Goal: Information Seeking & Learning: Learn about a topic

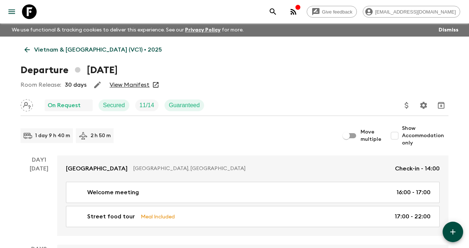
click at [29, 46] on icon at bounding box center [27, 50] width 8 height 8
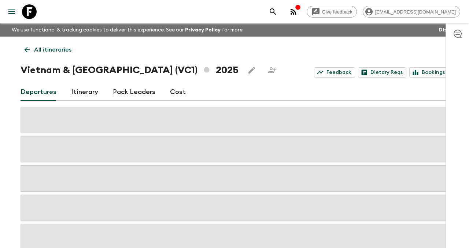
click at [28, 52] on icon at bounding box center [27, 50] width 8 height 8
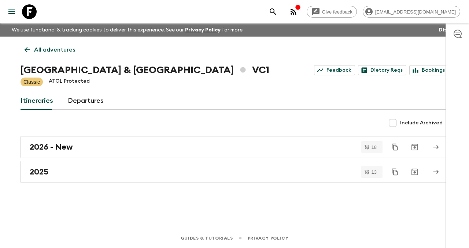
click at [28, 52] on icon at bounding box center [27, 50] width 8 height 8
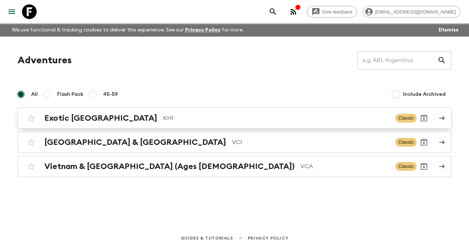
click at [83, 109] on link "Exotic [GEOGRAPHIC_DATA] KH1 Classic" at bounding box center [235, 118] width 434 height 21
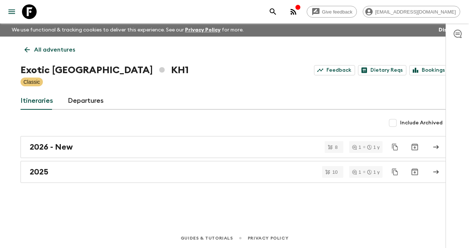
click at [74, 185] on div "All adventures Exotic [GEOGRAPHIC_DATA] KH1 Feedback Dietary Reqs Bookings Clas…" at bounding box center [234, 122] width 445 height 171
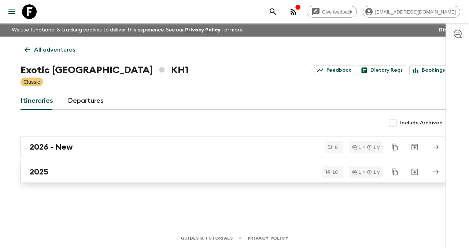
click at [75, 170] on div "2025" at bounding box center [228, 172] width 396 height 10
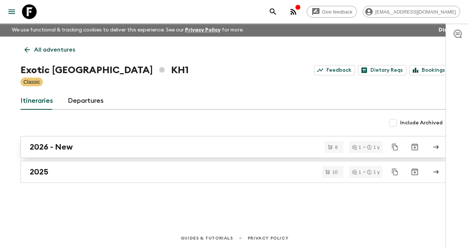
click at [60, 149] on h2 "2026 - New" at bounding box center [51, 147] width 43 height 10
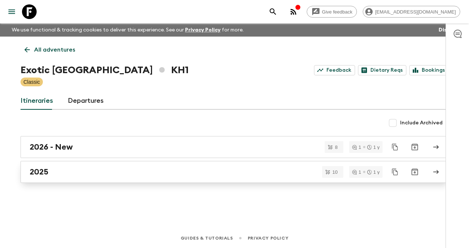
click at [99, 171] on div "2025" at bounding box center [228, 172] width 396 height 10
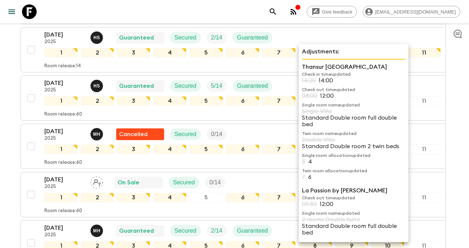
scroll to position [361, 0]
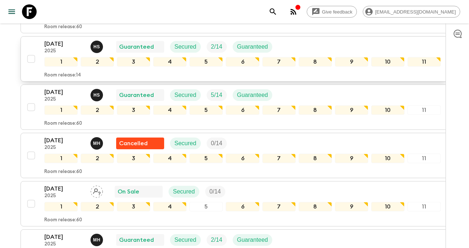
click at [56, 48] on p "[DATE]" at bounding box center [64, 44] width 40 height 9
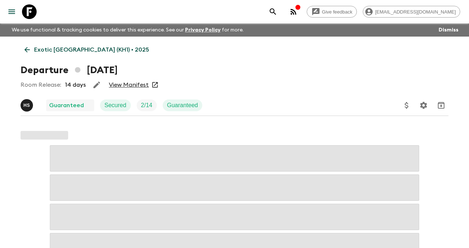
click at [137, 86] on link "View Manifest" at bounding box center [129, 84] width 40 height 7
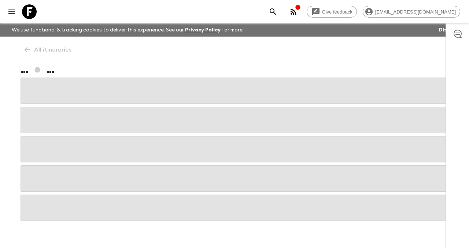
scroll to position [13, 0]
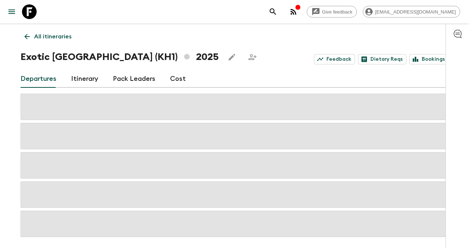
click at [298, 12] on icon "button" at bounding box center [293, 11] width 9 height 9
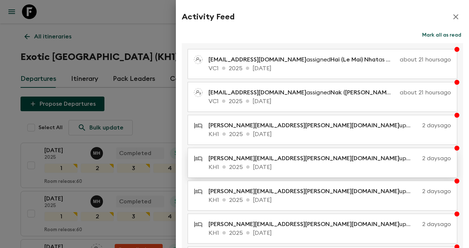
scroll to position [0, 0]
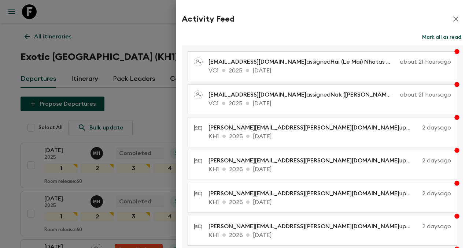
click at [111, 21] on div at bounding box center [234, 124] width 469 height 248
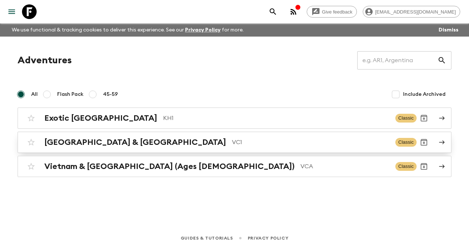
click at [115, 141] on h2 "[GEOGRAPHIC_DATA] & [GEOGRAPHIC_DATA]" at bounding box center [135, 143] width 182 height 10
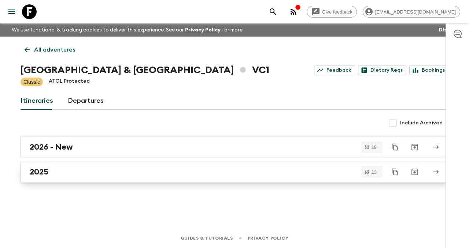
click at [77, 171] on div "2025" at bounding box center [228, 172] width 396 height 10
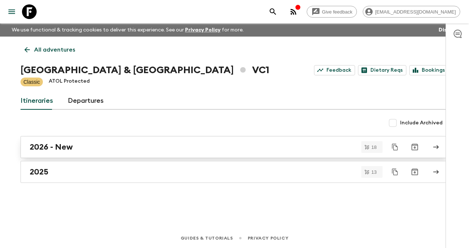
click at [78, 148] on div "2026 - New" at bounding box center [228, 147] width 396 height 10
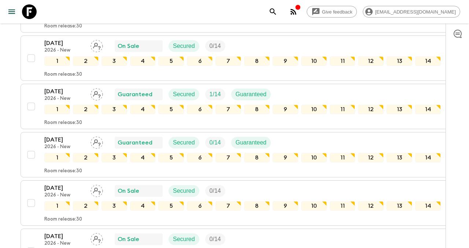
scroll to position [842, 0]
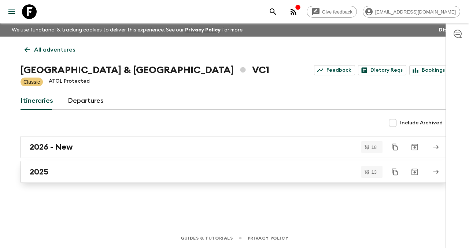
click at [83, 172] on div "2025" at bounding box center [228, 172] width 396 height 10
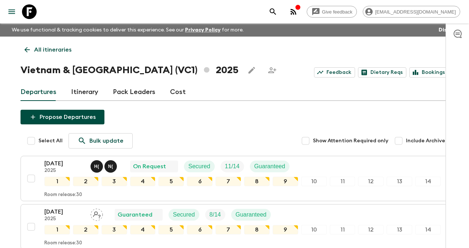
click at [25, 47] on icon at bounding box center [27, 50] width 8 height 8
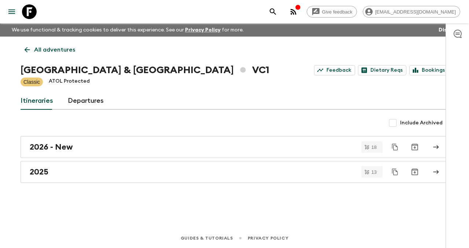
click at [25, 56] on link "All adventures" at bounding box center [50, 49] width 59 height 15
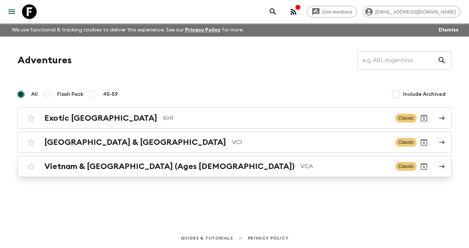
click at [101, 166] on h2 "Vietnam & [GEOGRAPHIC_DATA] (Ages [DEMOGRAPHIC_DATA])" at bounding box center [169, 167] width 250 height 10
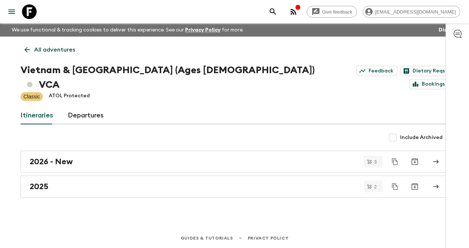
click at [101, 176] on link "2025" at bounding box center [235, 187] width 428 height 22
